Goal: Transaction & Acquisition: Book appointment/travel/reservation

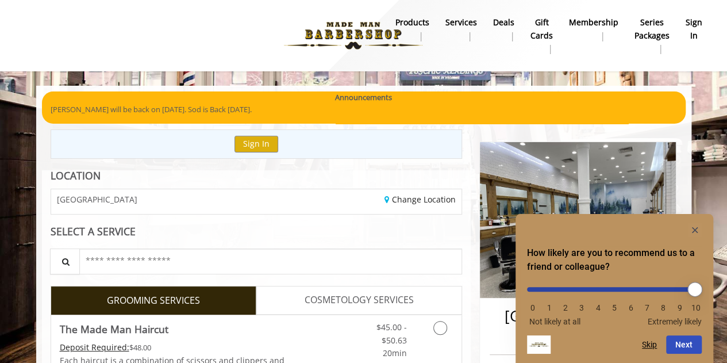
type input "**"
click at [697, 291] on input "range" at bounding box center [614, 289] width 175 height 5
click at [692, 345] on button "Next" at bounding box center [684, 344] width 36 height 18
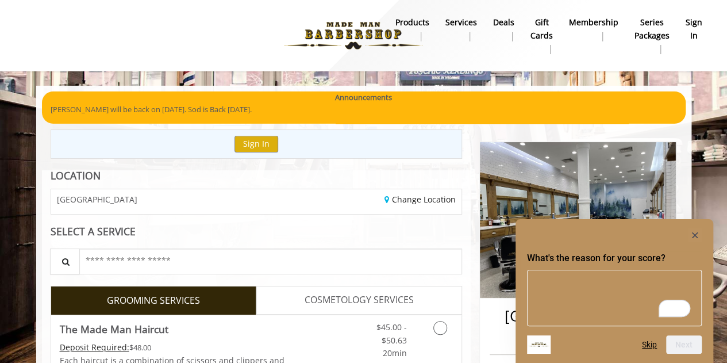
click at [651, 350] on div "Next Skip" at bounding box center [672, 344] width 60 height 18
click at [650, 346] on button "Skip" at bounding box center [649, 344] width 15 height 9
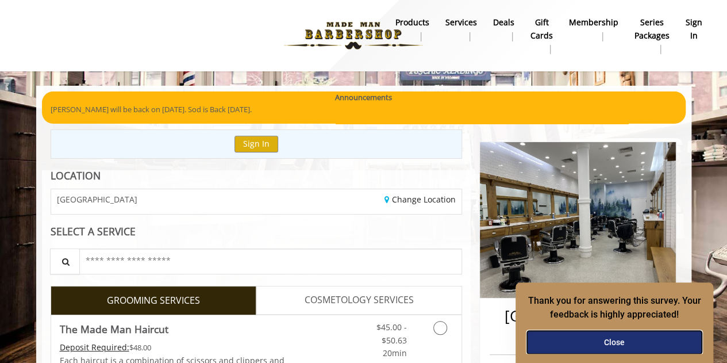
click at [641, 341] on button "Close" at bounding box center [614, 341] width 175 height 23
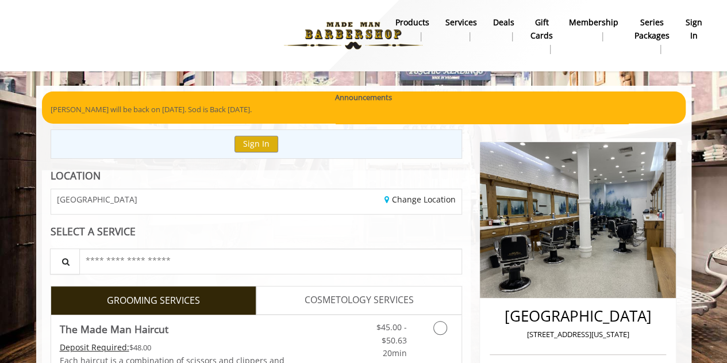
click at [116, 144] on div "Sign In" at bounding box center [257, 143] width 412 height 29
click at [247, 141] on button "Sign In" at bounding box center [256, 144] width 44 height 17
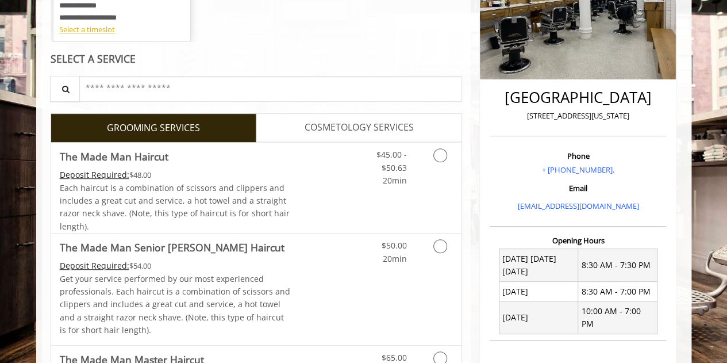
scroll to position [230, 0]
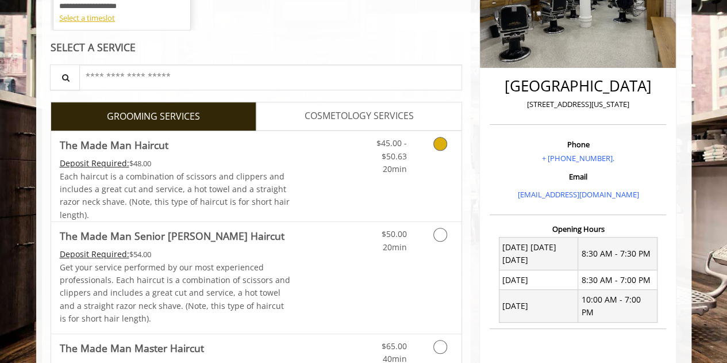
click at [256, 182] on div "Each haircut is a combination of scissors and clippers and includes a great cut…" at bounding box center [175, 196] width 231 height 52
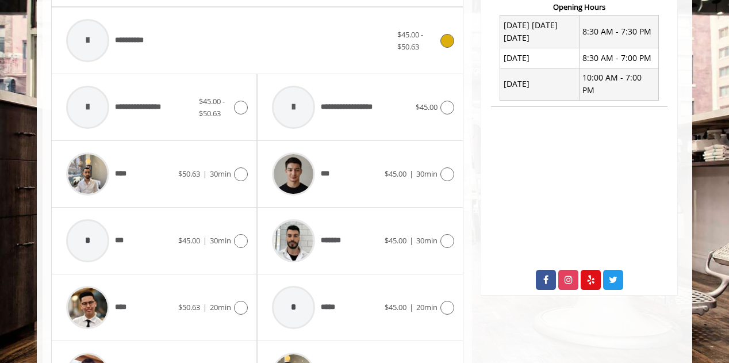
scroll to position [470, 0]
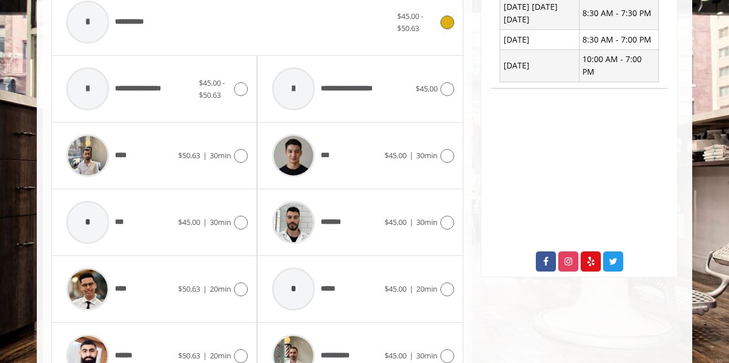
click at [143, 24] on span "**********" at bounding box center [134, 22] width 39 height 12
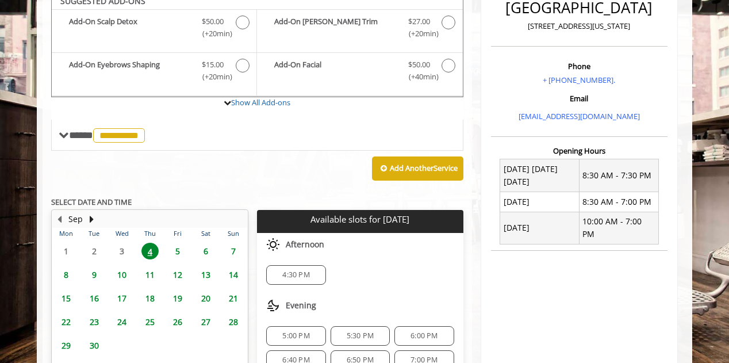
scroll to position [298, 0]
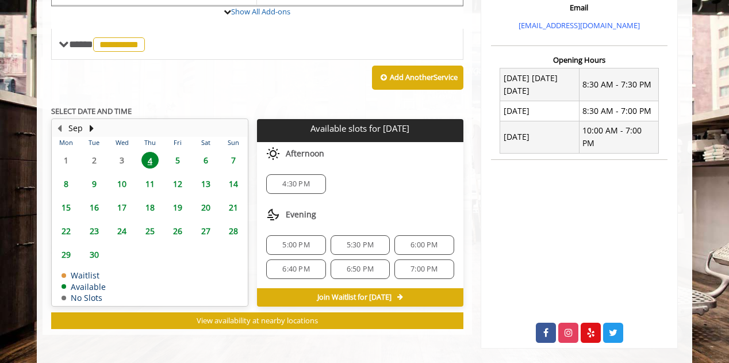
click at [307, 182] on span "4:30 PM" at bounding box center [295, 183] width 27 height 9
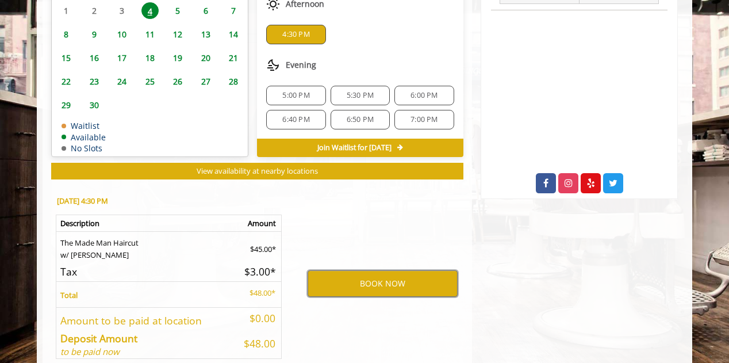
scroll to position [487, 0]
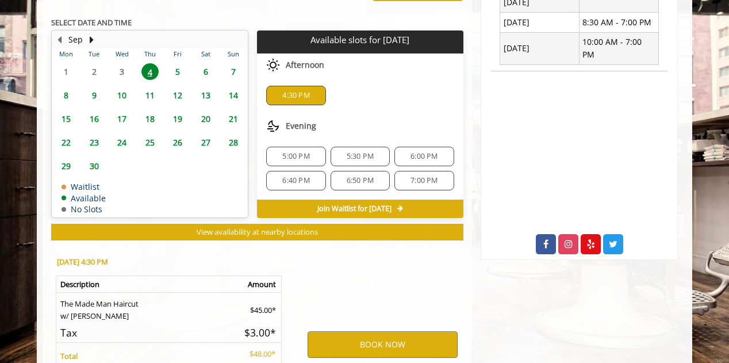
click at [359, 68] on div "Afternoon" at bounding box center [360, 64] width 206 height 23
click at [425, 340] on button "BOOK NOW" at bounding box center [382, 344] width 150 height 26
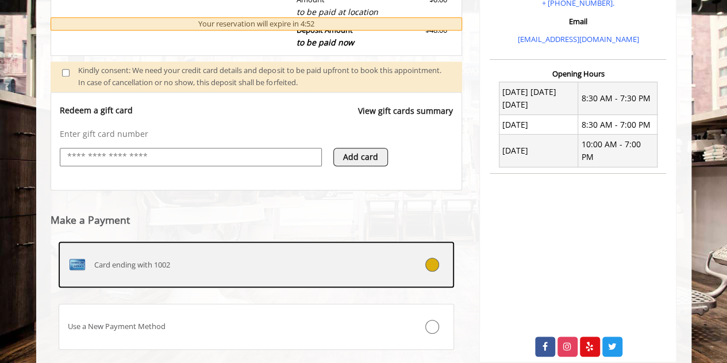
scroll to position [335, 0]
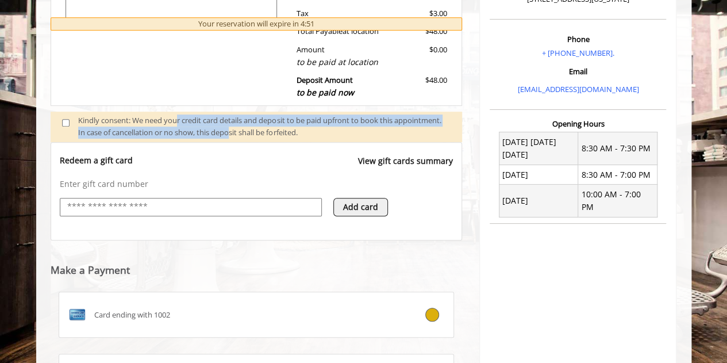
drag, startPoint x: 178, startPoint y: 121, endPoint x: 283, endPoint y: 132, distance: 105.1
click at [282, 132] on div "Kindly consent: We need your credit card details and deposit to be paid upfront…" at bounding box center [264, 126] width 372 height 24
click at [283, 132] on div "Kindly consent: We need your credit card details and deposit to be paid upfront…" at bounding box center [264, 126] width 372 height 24
drag, startPoint x: 208, startPoint y: 121, endPoint x: 341, endPoint y: 137, distance: 133.7
click at [341, 137] on div "Kindly consent: We need your credit card details and deposit to be paid upfront…" at bounding box center [257, 126] width 412 height 30
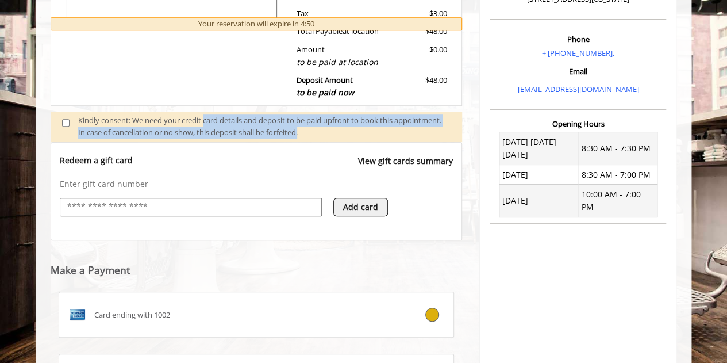
click at [341, 138] on div at bounding box center [264, 138] width 372 height 1
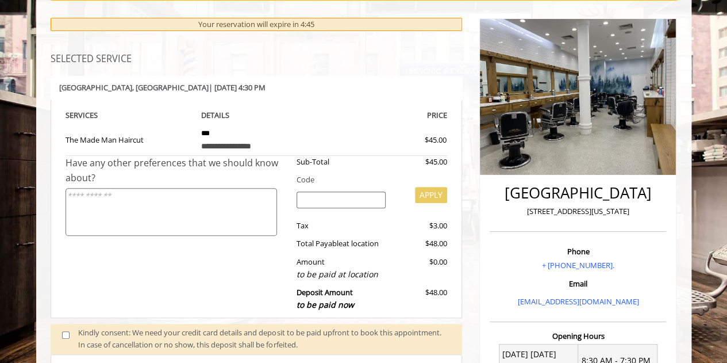
scroll to position [0, 0]
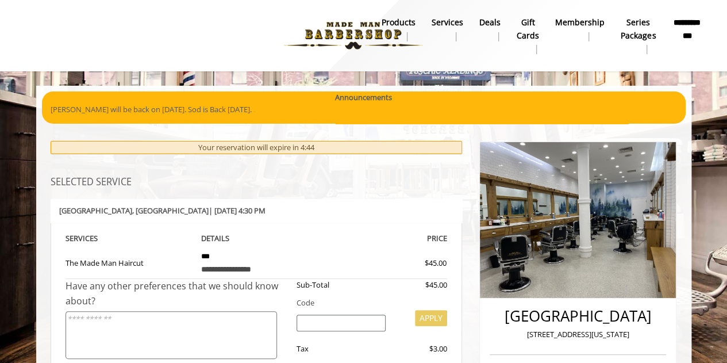
click at [242, 241] on div "**********" at bounding box center [256, 309] width 429 height 264
click at [244, 241] on th "DETAILS" at bounding box center [256, 238] width 128 height 13
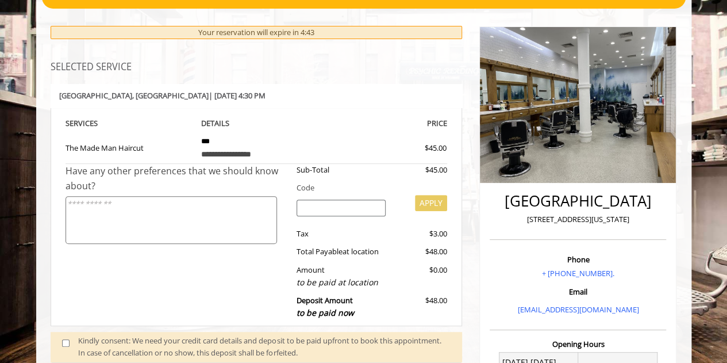
click at [232, 290] on div "Have any other preferences that we should know about?" at bounding box center [176, 244] width 223 height 161
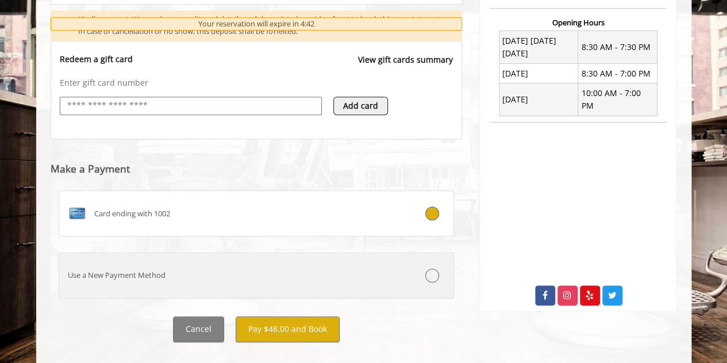
scroll to position [453, 0]
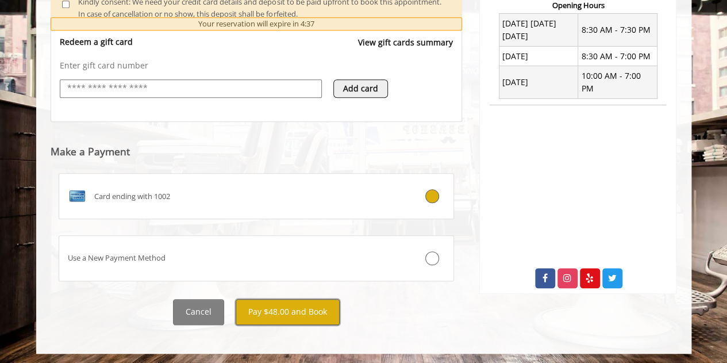
click at [298, 311] on button "Pay $48.00 and Book" at bounding box center [288, 312] width 104 height 26
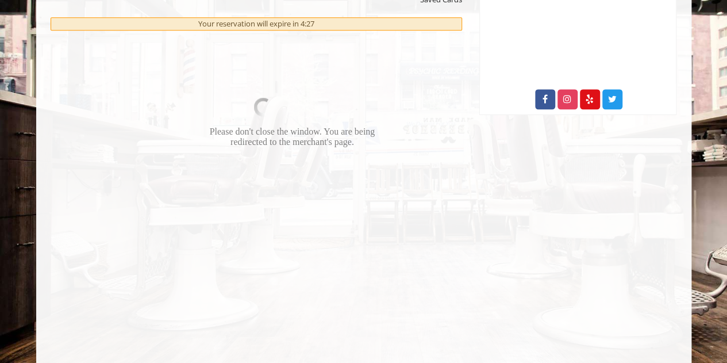
scroll to position [584, 0]
